Goal: Task Accomplishment & Management: Use online tool/utility

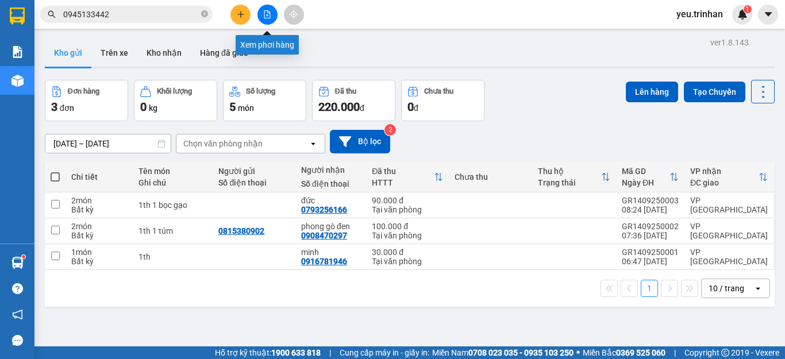
click at [270, 13] on icon "file-add" at bounding box center [267, 14] width 6 height 8
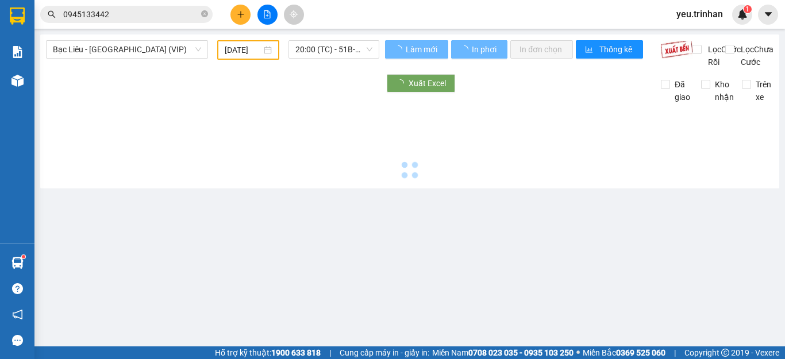
type input "[DATE]"
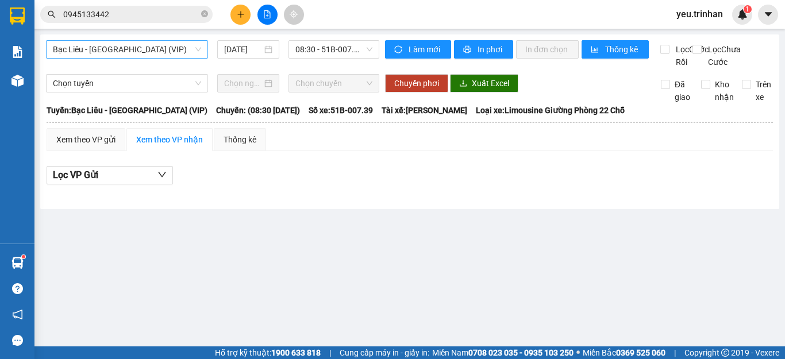
click at [138, 49] on span "Bạc Liêu - [GEOGRAPHIC_DATA] (VIP)" at bounding box center [127, 49] width 148 height 17
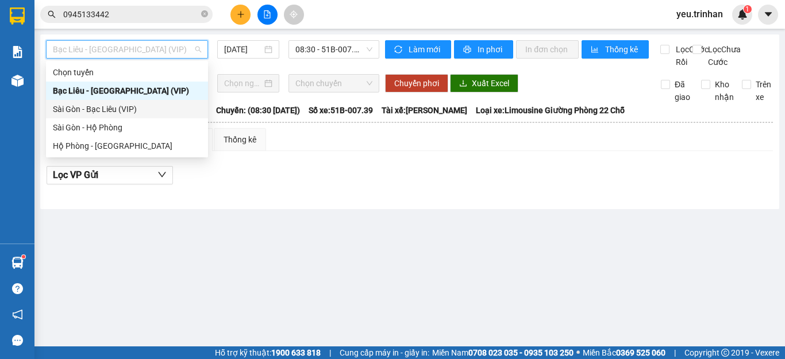
click at [107, 105] on div "Sài Gòn - Bạc Liêu (VIP)" at bounding box center [127, 109] width 148 height 13
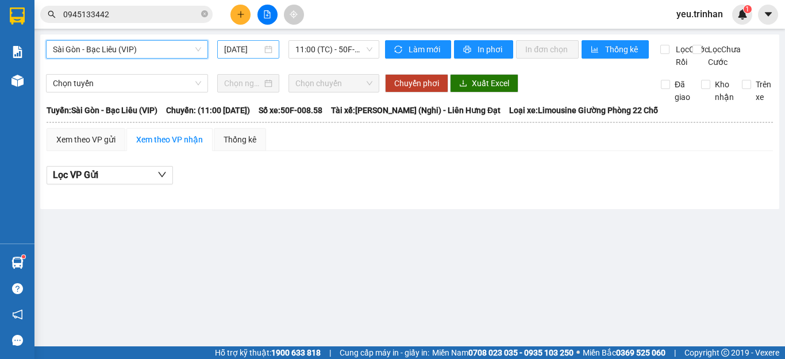
click at [244, 49] on input "[DATE]" at bounding box center [243, 49] width 38 height 13
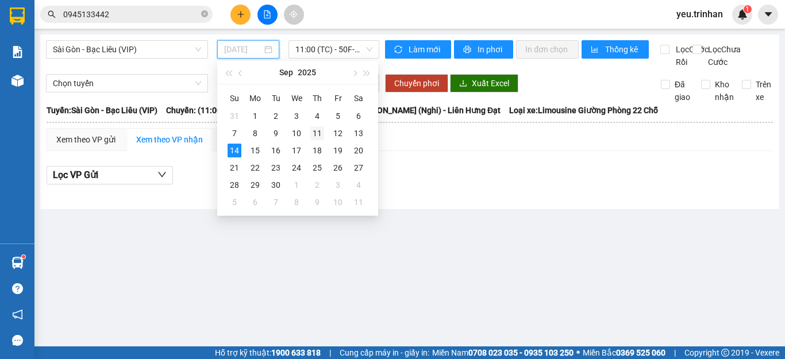
click at [317, 132] on div "11" at bounding box center [317, 133] width 14 height 14
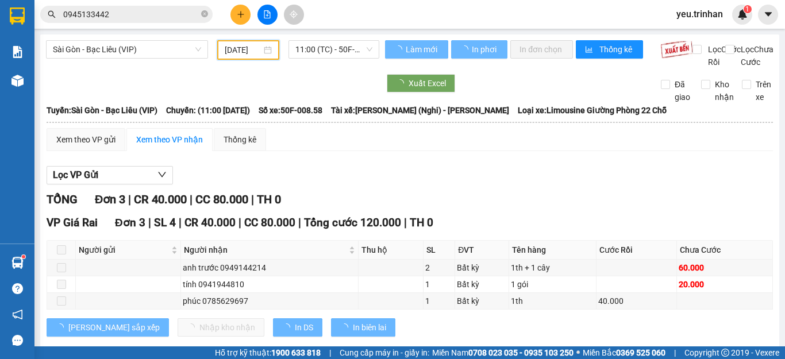
click at [323, 47] on span "11:00 (TC) - 50F-008.58" at bounding box center [333, 49] width 77 height 17
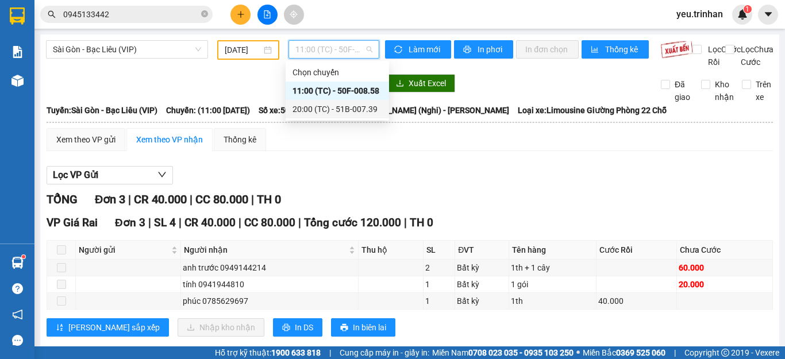
click at [322, 109] on div "20:00 (TC) - 51B-007.39" at bounding box center [338, 109] width 90 height 13
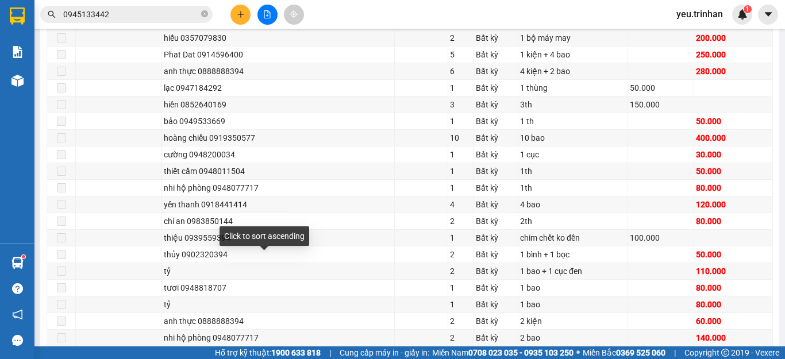
scroll to position [402, 0]
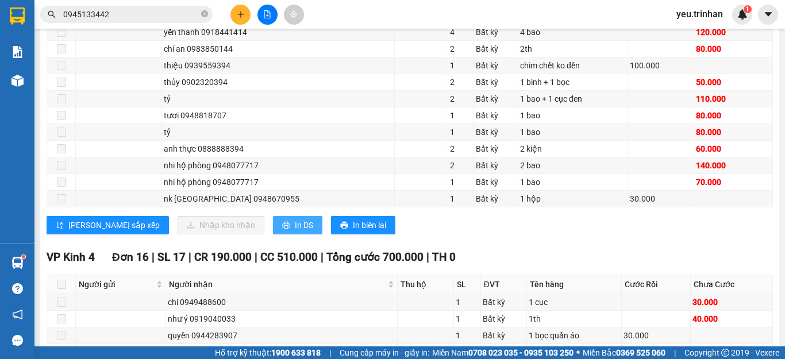
click at [295, 232] on span "In DS" at bounding box center [304, 225] width 18 height 13
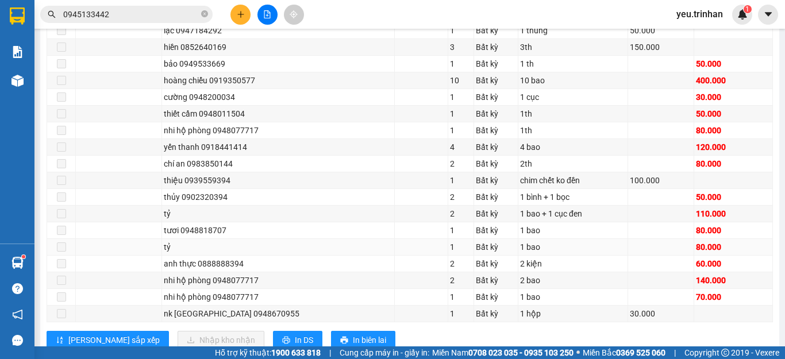
scroll to position [345, 0]
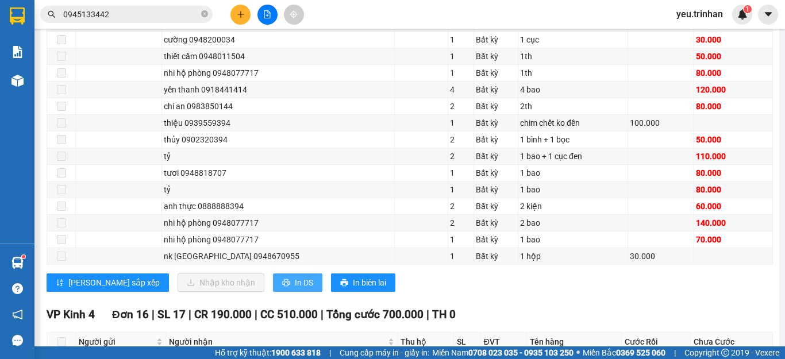
click at [295, 289] on span "In DS" at bounding box center [304, 282] width 18 height 13
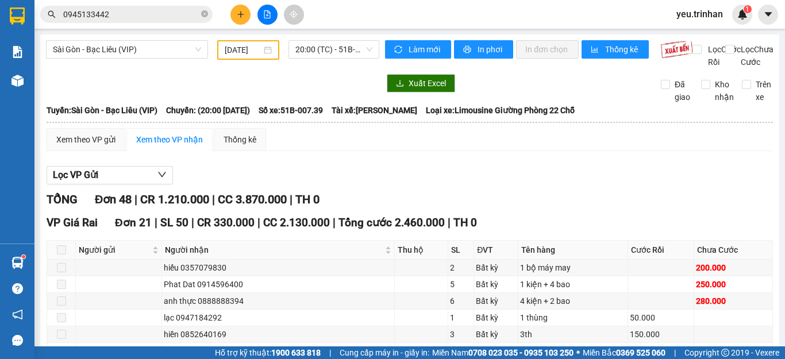
click at [252, 56] on div "[DATE]" at bounding box center [248, 50] width 62 height 20
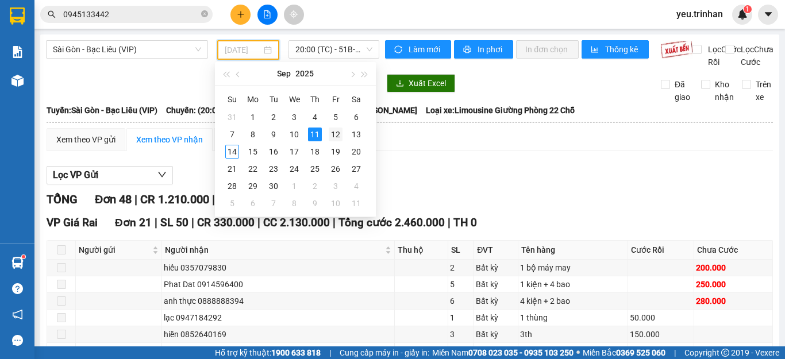
click at [340, 136] on div "12" at bounding box center [336, 135] width 14 height 14
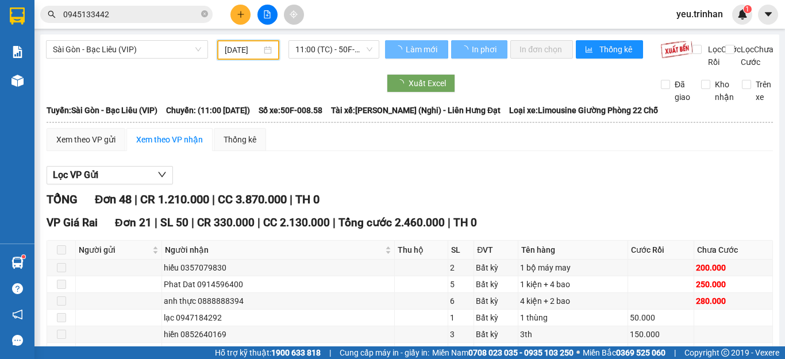
scroll to position [0, 4]
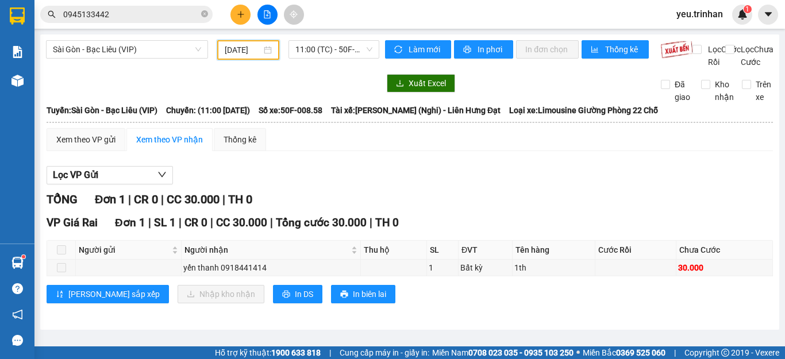
scroll to position [2, 0]
click at [325, 47] on span "11:00 (TC) - 50F-008.58" at bounding box center [333, 49] width 77 height 17
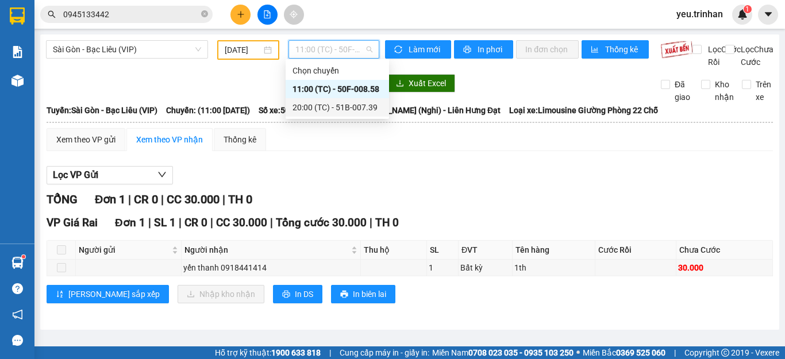
click at [308, 103] on div "20:00 (TC) - 51B-007.39" at bounding box center [338, 107] width 90 height 13
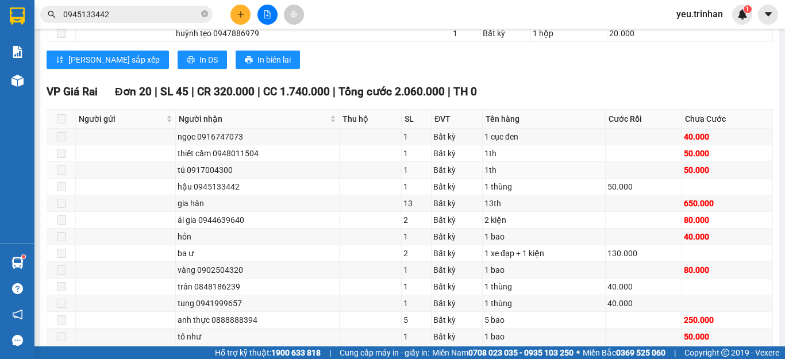
scroll to position [992, 0]
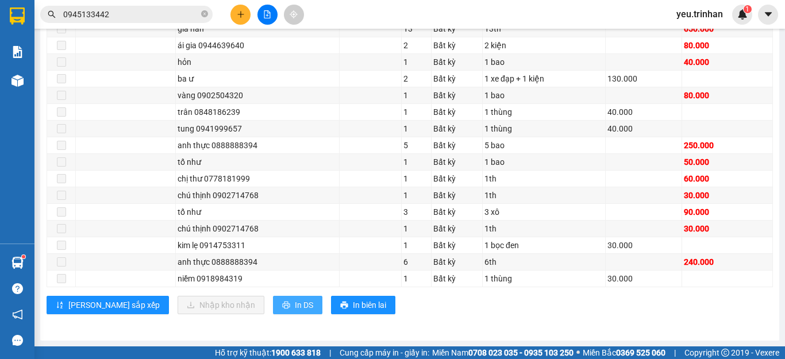
click at [282, 307] on icon "printer" at bounding box center [286, 305] width 8 height 8
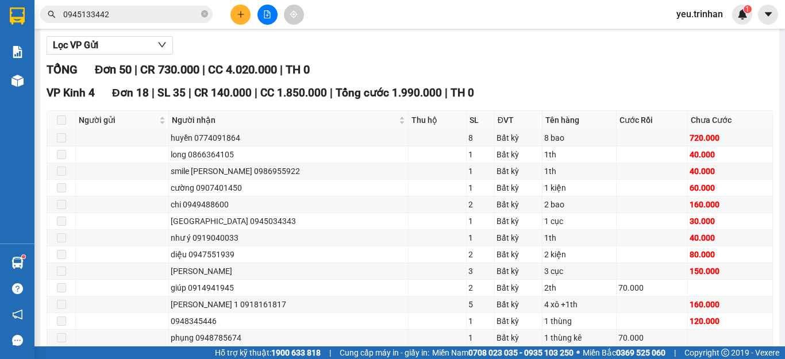
scroll to position [0, 0]
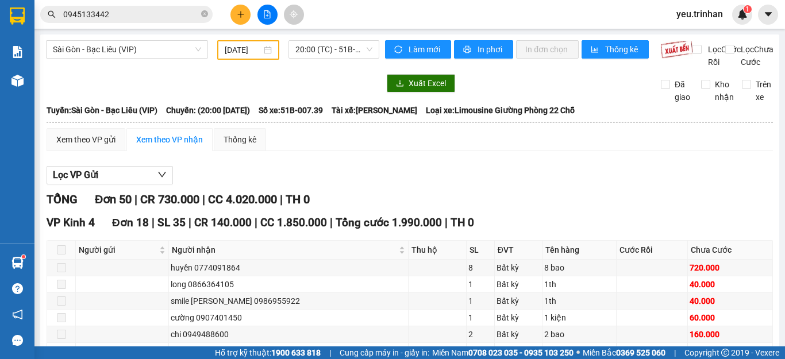
click at [248, 53] on input "[DATE]" at bounding box center [243, 50] width 37 height 13
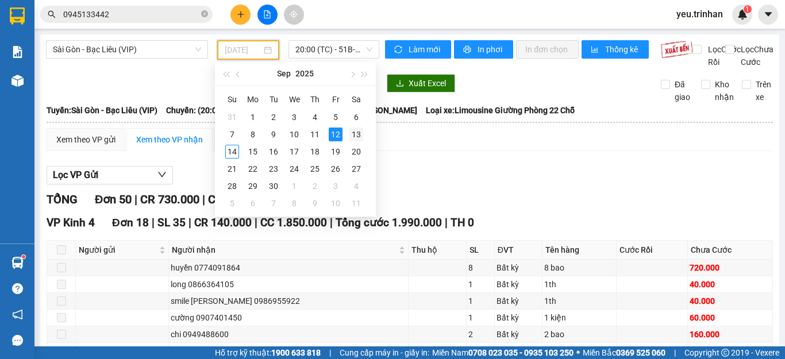
click at [352, 134] on div "13" at bounding box center [356, 135] width 14 height 14
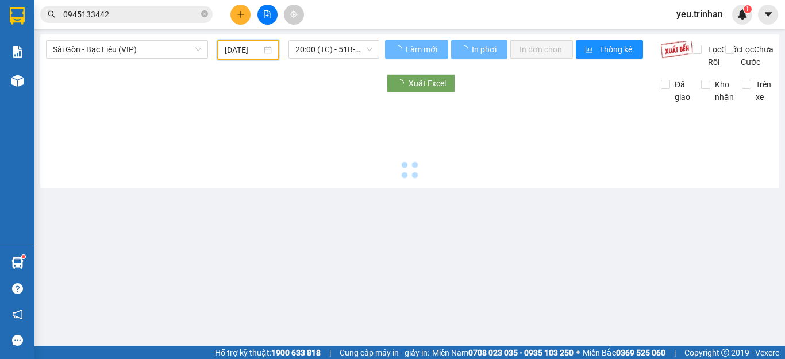
type input "[DATE]"
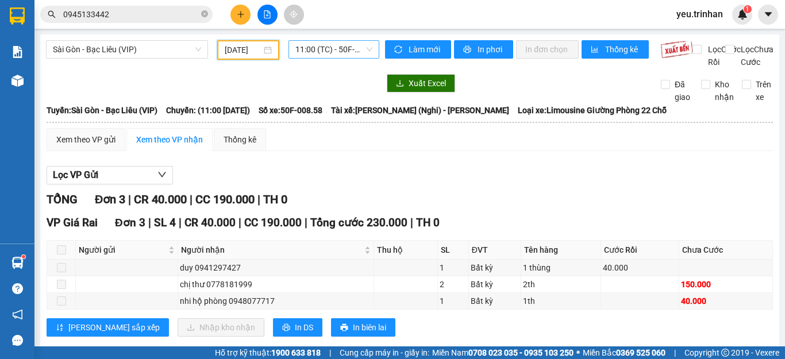
click at [337, 56] on span "11:00 (TC) - 50F-008.58" at bounding box center [333, 49] width 77 height 17
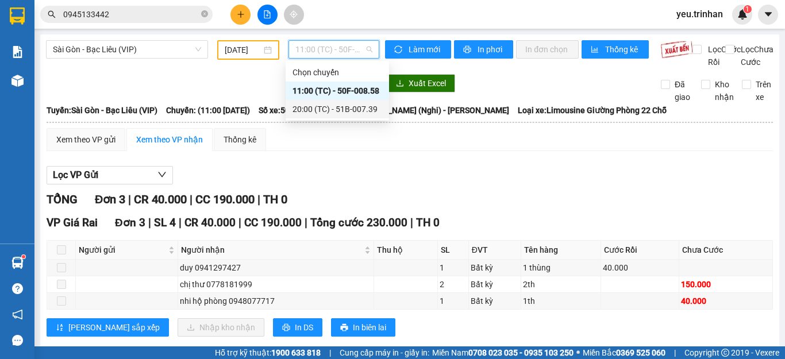
click at [314, 106] on div "20:00 (TC) - 51B-007.39" at bounding box center [338, 109] width 90 height 13
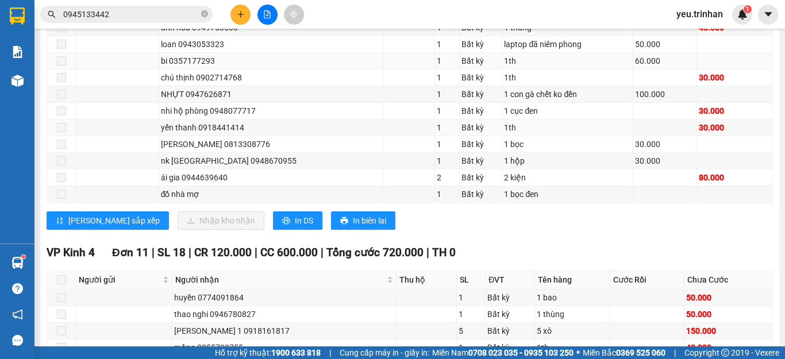
scroll to position [1034, 0]
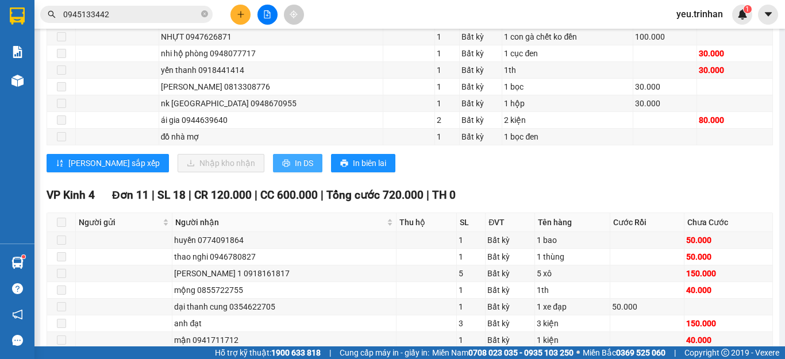
click at [295, 170] on span "In DS" at bounding box center [304, 163] width 18 height 13
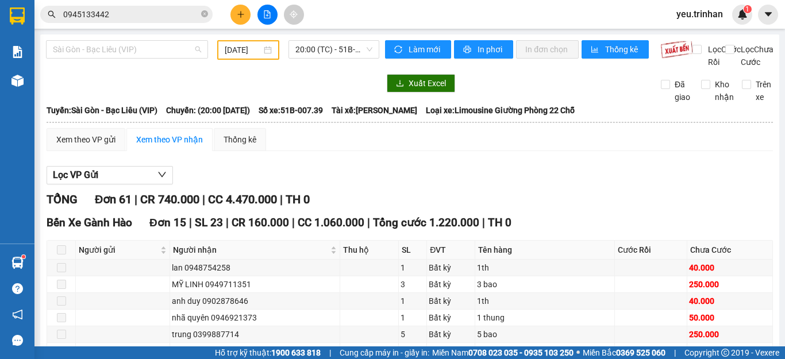
drag, startPoint x: 161, startPoint y: 52, endPoint x: 145, endPoint y: 94, distance: 45.1
click at [161, 53] on span "Sài Gòn - Bạc Liêu (VIP)" at bounding box center [127, 49] width 148 height 17
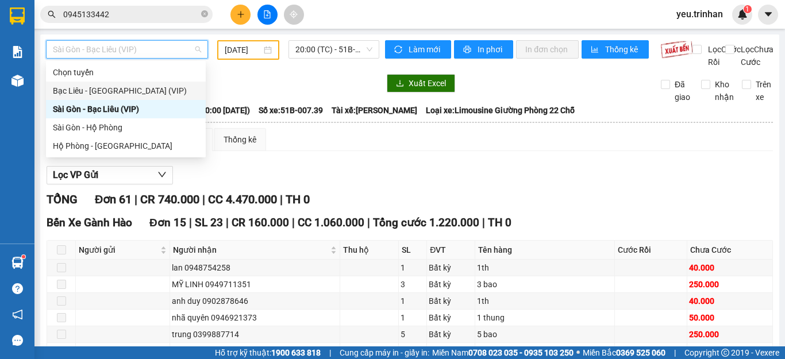
click at [121, 86] on div "Bạc Liêu - [GEOGRAPHIC_DATA] (VIP)" at bounding box center [126, 90] width 146 height 13
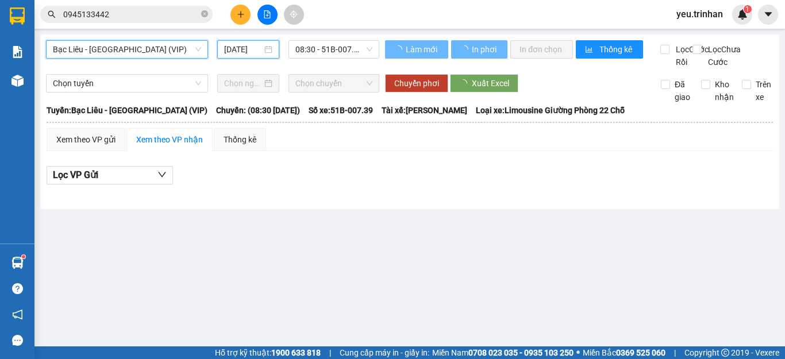
click at [240, 48] on input "[DATE]" at bounding box center [243, 49] width 38 height 13
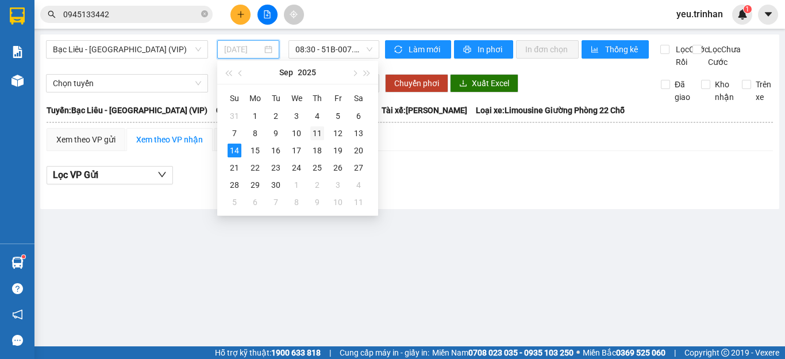
click at [318, 134] on div "11" at bounding box center [317, 133] width 14 height 14
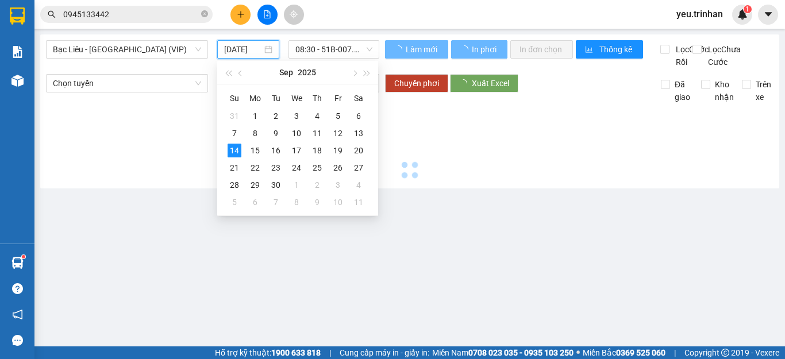
type input "[DATE]"
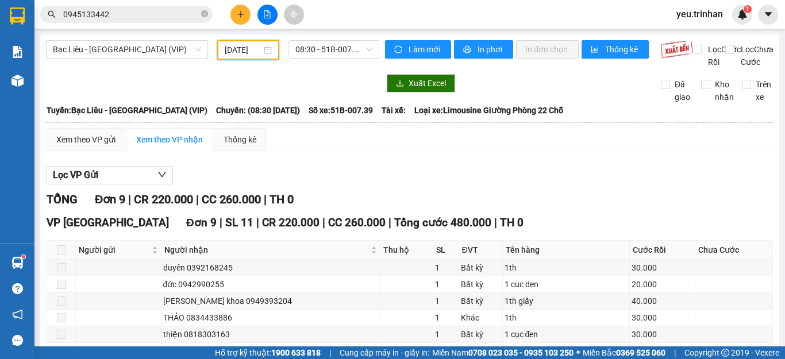
drag, startPoint x: 324, startPoint y: 46, endPoint x: 320, endPoint y: 78, distance: 32.4
click at [324, 51] on span "08:30 - 51B-007.39" at bounding box center [333, 49] width 77 height 17
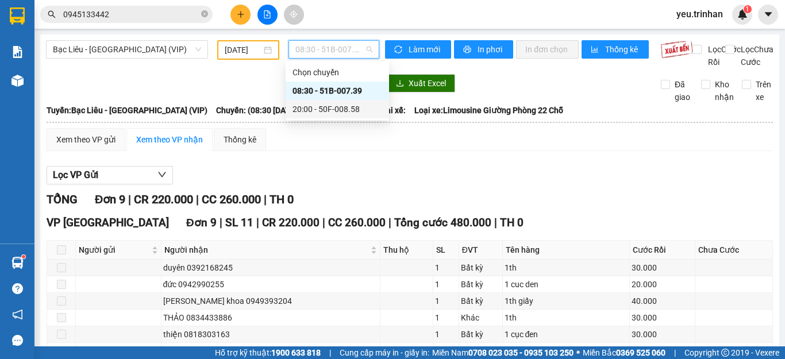
click at [316, 110] on div "20:00 - 50F-008.58" at bounding box center [338, 109] width 90 height 13
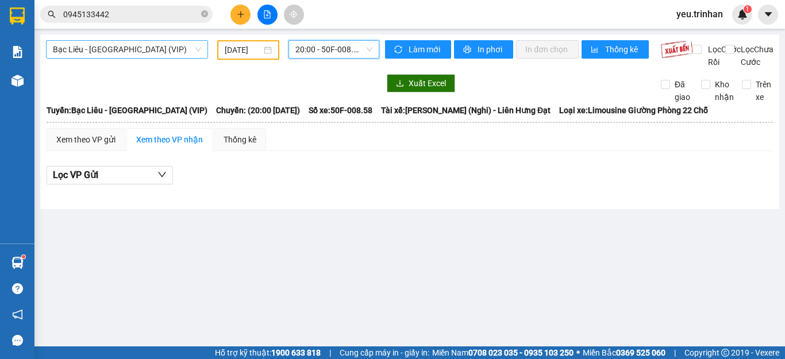
drag, startPoint x: 125, startPoint y: 53, endPoint x: 122, endPoint y: 120, distance: 67.3
click at [125, 52] on span "Bạc Liêu - [GEOGRAPHIC_DATA] (VIP)" at bounding box center [127, 49] width 148 height 17
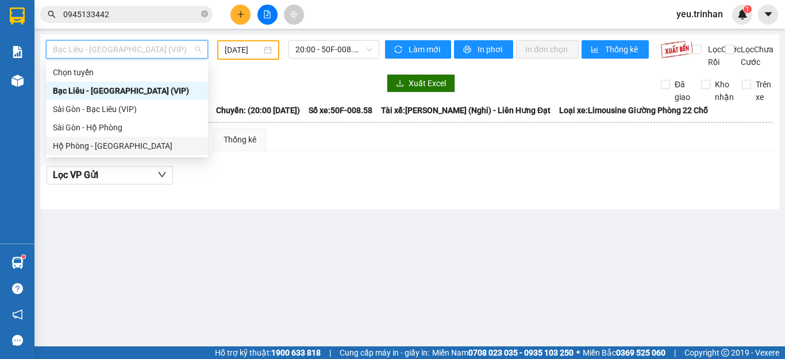
click at [95, 146] on div "Hộ Phòng - [GEOGRAPHIC_DATA]" at bounding box center [127, 146] width 148 height 13
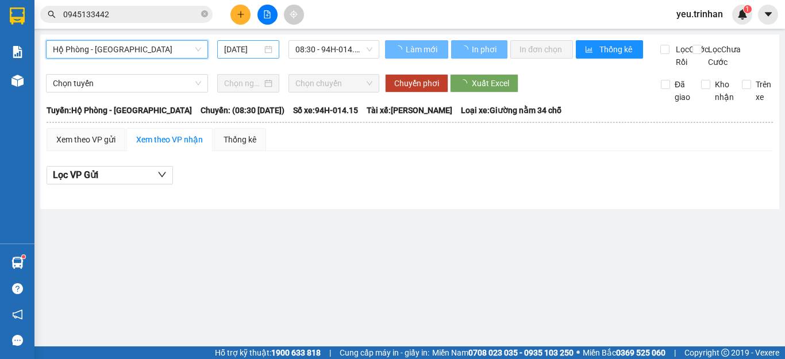
click at [240, 49] on input "[DATE]" at bounding box center [243, 49] width 38 height 13
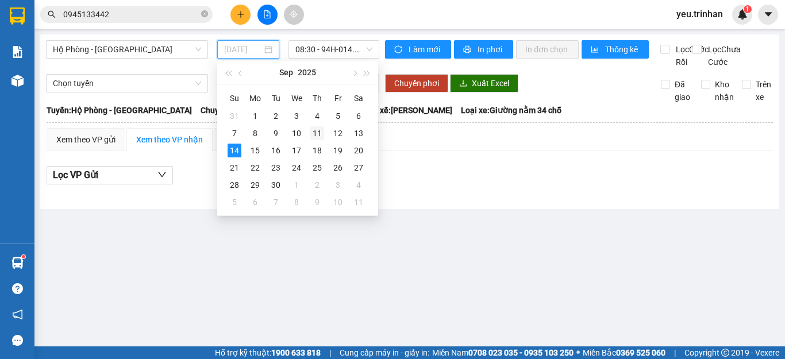
click at [318, 132] on div "11" at bounding box center [317, 133] width 14 height 14
type input "[DATE]"
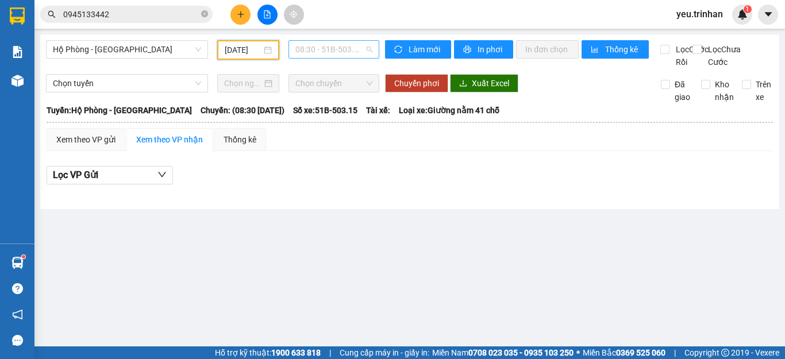
click at [330, 53] on span "08:30 - 51B-503.15 - (Đã hủy)" at bounding box center [333, 49] width 77 height 17
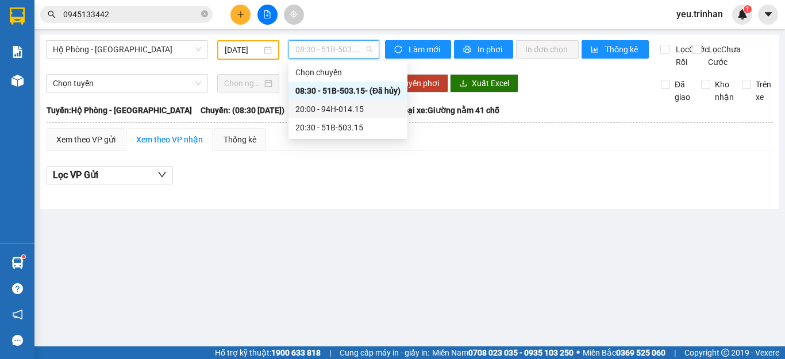
click at [326, 110] on div "20:00 - 94H-014.15" at bounding box center [347, 109] width 105 height 13
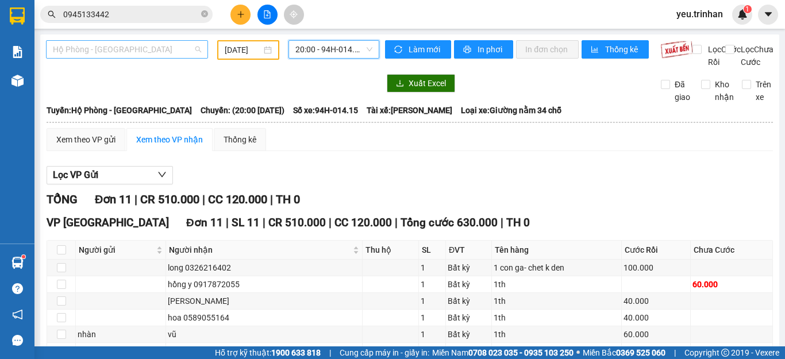
drag, startPoint x: 187, startPoint y: 41, endPoint x: 152, endPoint y: 97, distance: 66.2
click at [184, 47] on span "Hộ Phòng - [GEOGRAPHIC_DATA]" at bounding box center [127, 49] width 148 height 17
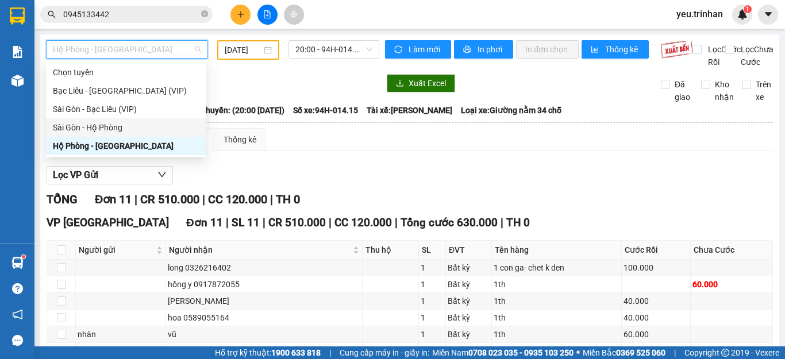
click at [89, 130] on div "Sài Gòn - Hộ Phòng" at bounding box center [126, 127] width 146 height 13
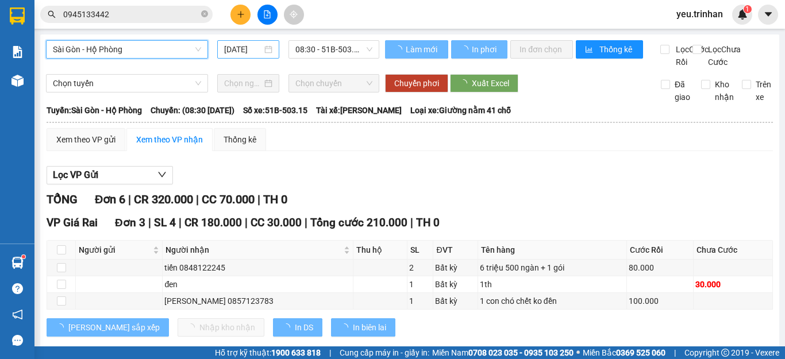
click at [244, 51] on input "[DATE]" at bounding box center [243, 49] width 38 height 13
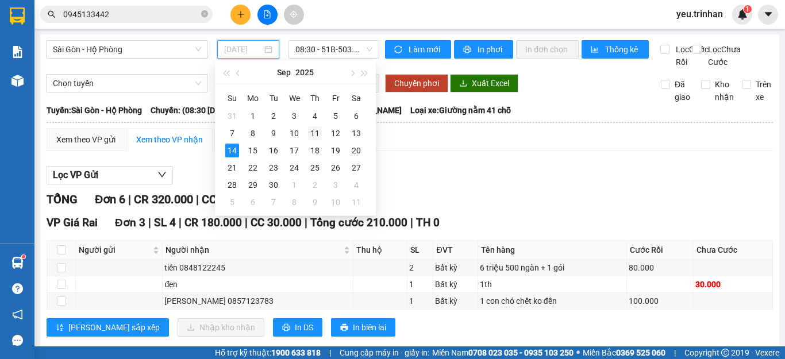
click at [309, 127] on div "11" at bounding box center [315, 133] width 14 height 14
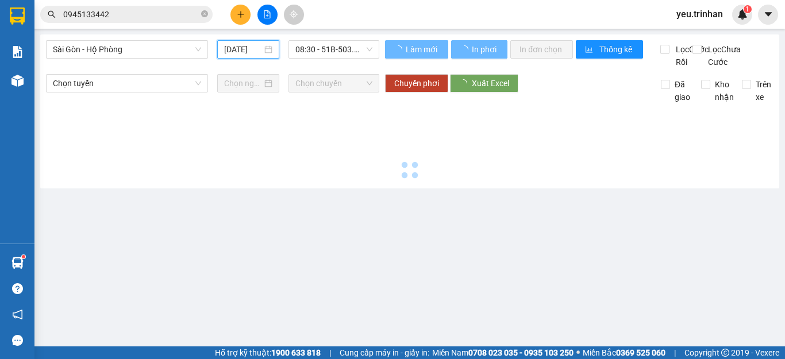
type input "[DATE]"
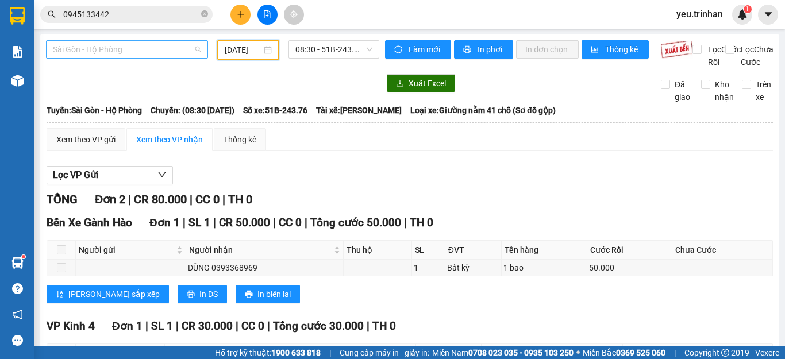
click at [159, 52] on span "Sài Gòn - Hộ Phòng" at bounding box center [127, 49] width 148 height 17
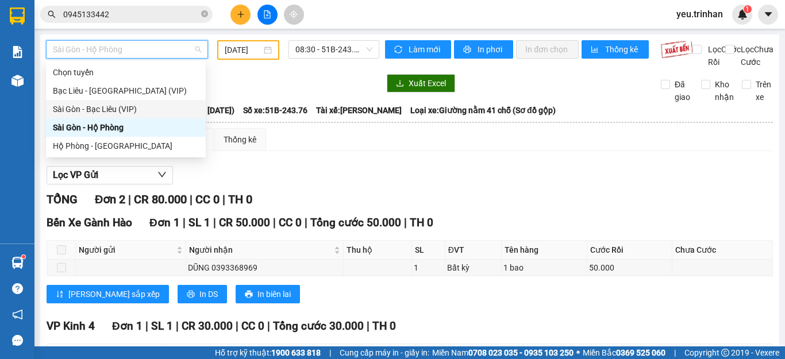
click at [91, 109] on div "Sài Gòn - Bạc Liêu (VIP)" at bounding box center [126, 109] width 146 height 13
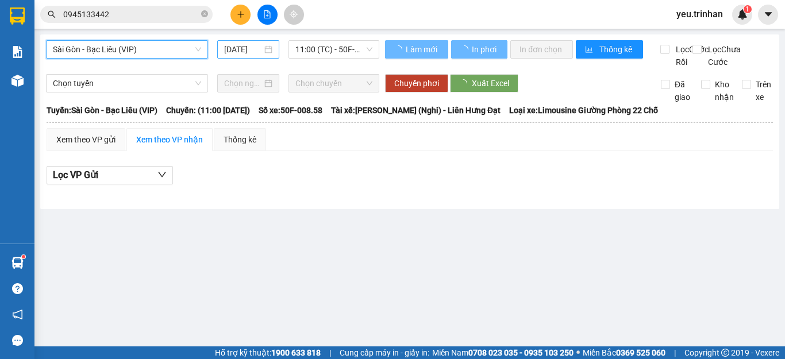
click at [248, 51] on input "[DATE]" at bounding box center [243, 49] width 38 height 13
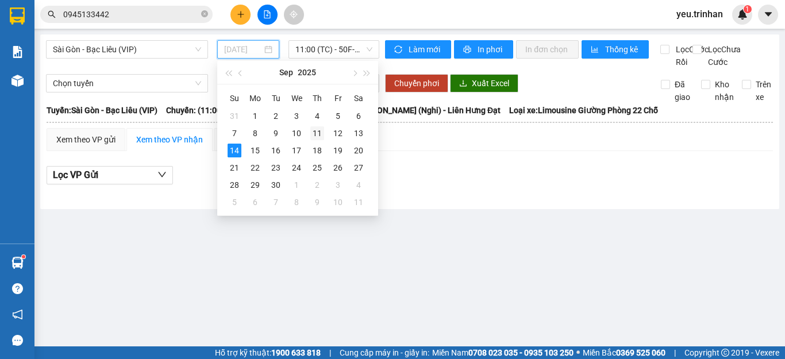
click at [321, 134] on div "11" at bounding box center [317, 133] width 14 height 14
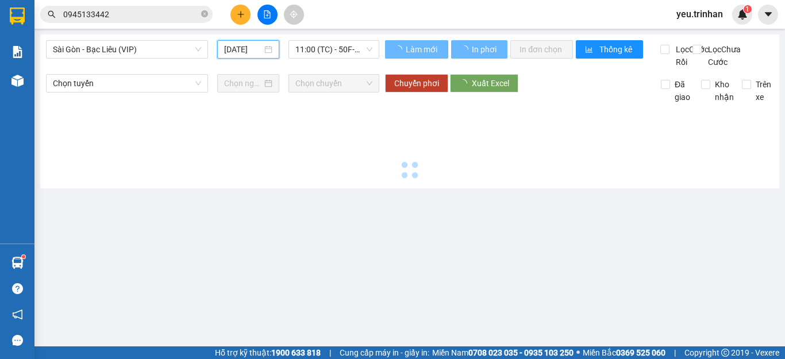
type input "[DATE]"
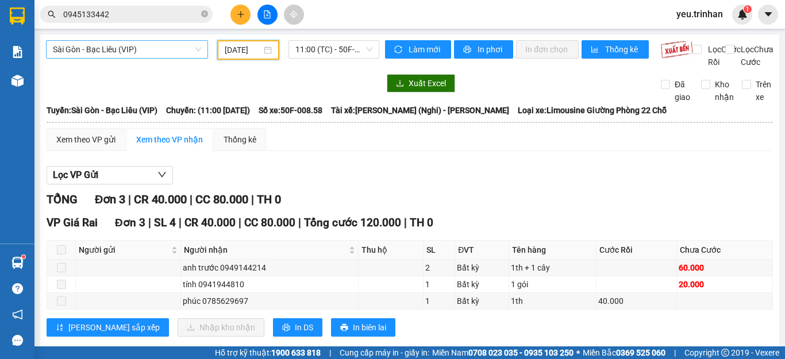
click at [121, 51] on span "Sài Gòn - Bạc Liêu (VIP)" at bounding box center [127, 49] width 148 height 17
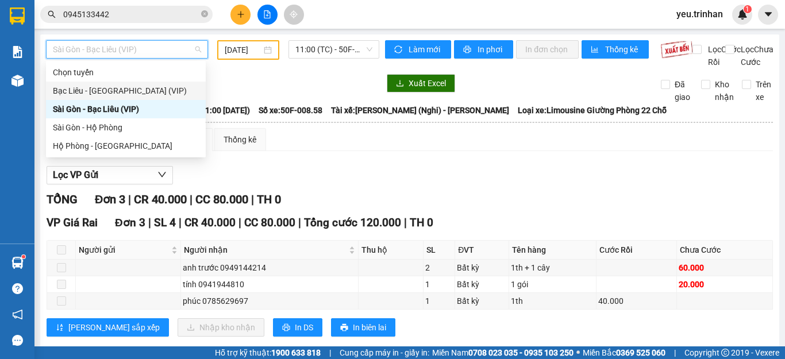
click at [84, 90] on div "Bạc Liêu - [GEOGRAPHIC_DATA] (VIP)" at bounding box center [126, 90] width 146 height 13
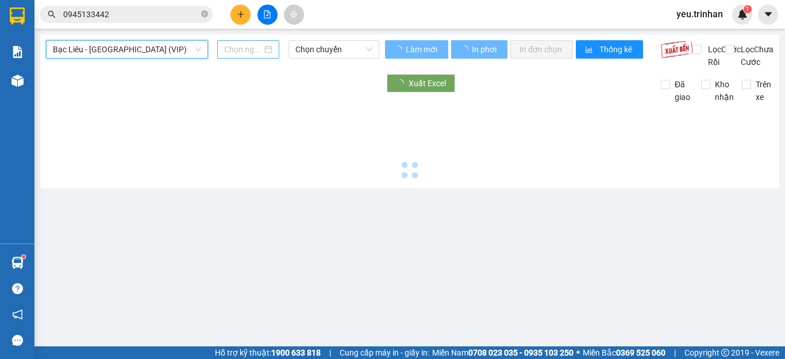
click at [240, 54] on input at bounding box center [243, 49] width 38 height 13
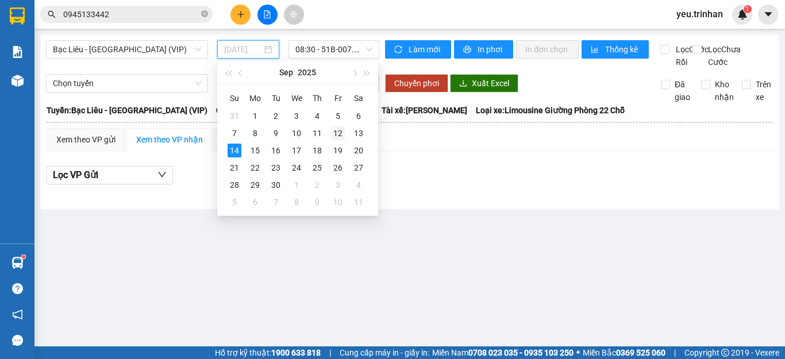
click at [339, 131] on div "12" at bounding box center [338, 133] width 14 height 14
type input "[DATE]"
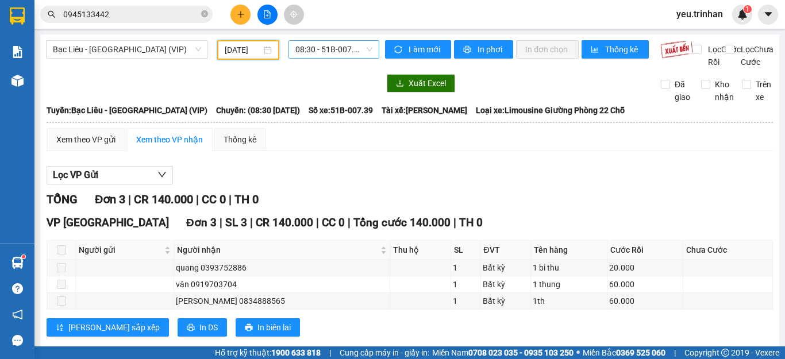
click at [340, 52] on span "08:30 - 51B-007.39" at bounding box center [333, 49] width 77 height 17
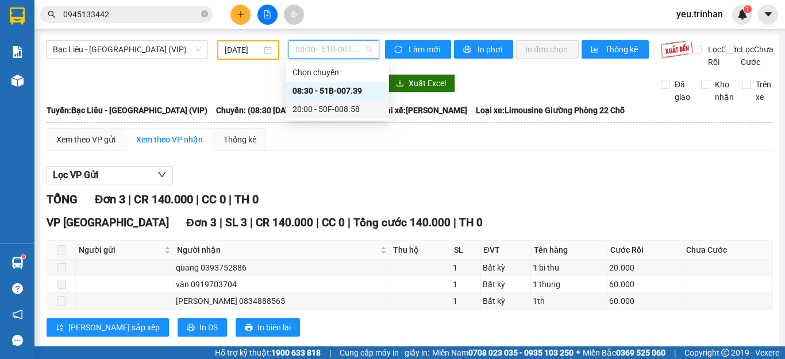
click at [334, 111] on div "20:00 - 50F-008.58" at bounding box center [338, 109] width 90 height 13
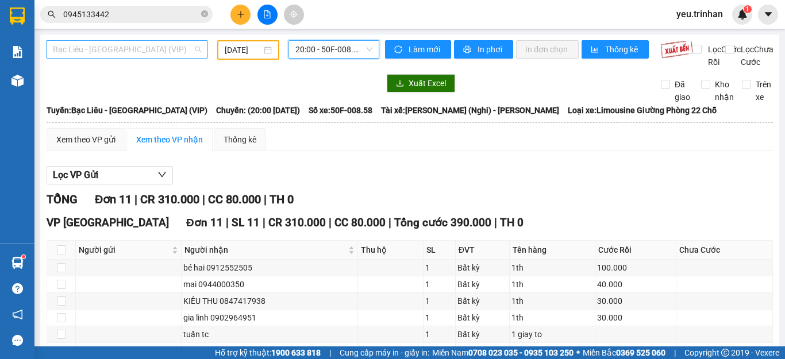
click at [123, 48] on span "Bạc Liêu - [GEOGRAPHIC_DATA] (VIP)" at bounding box center [127, 49] width 148 height 17
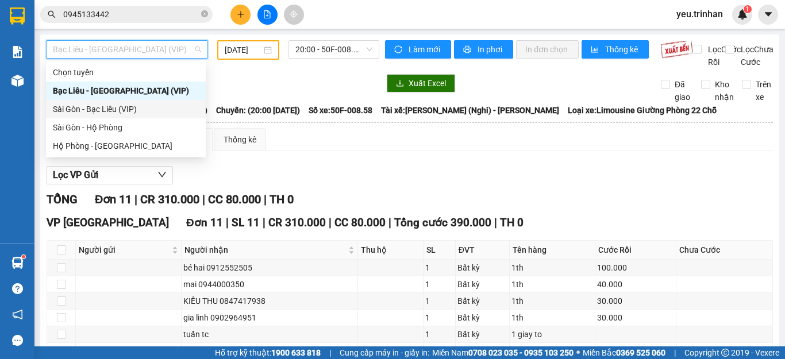
click at [91, 104] on div "Sài Gòn - Bạc Liêu (VIP)" at bounding box center [126, 109] width 146 height 13
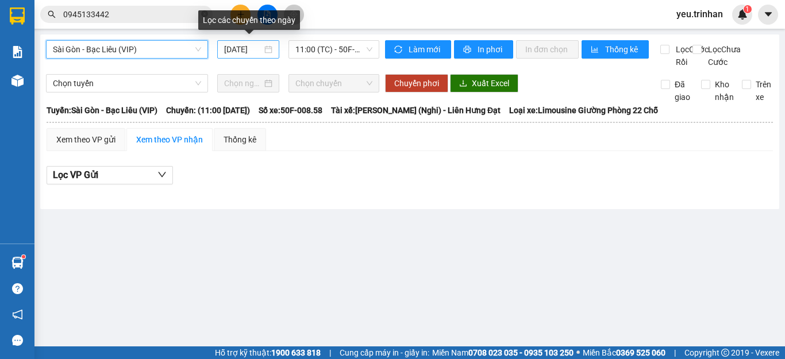
click at [237, 52] on input "[DATE]" at bounding box center [243, 49] width 38 height 13
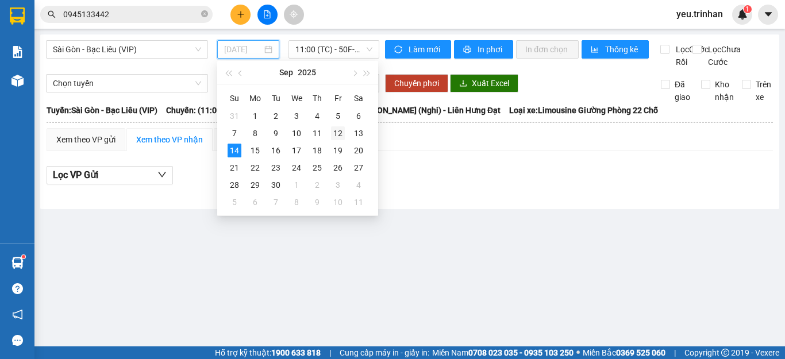
click at [339, 133] on div "12" at bounding box center [338, 133] width 14 height 14
type input "[DATE]"
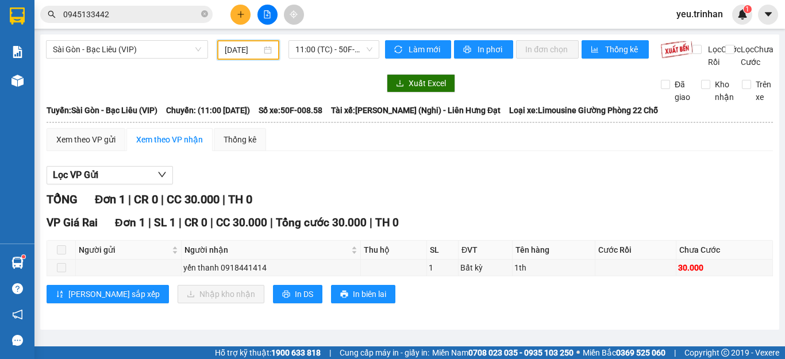
scroll to position [2, 0]
